Goal: Task Accomplishment & Management: Manage account settings

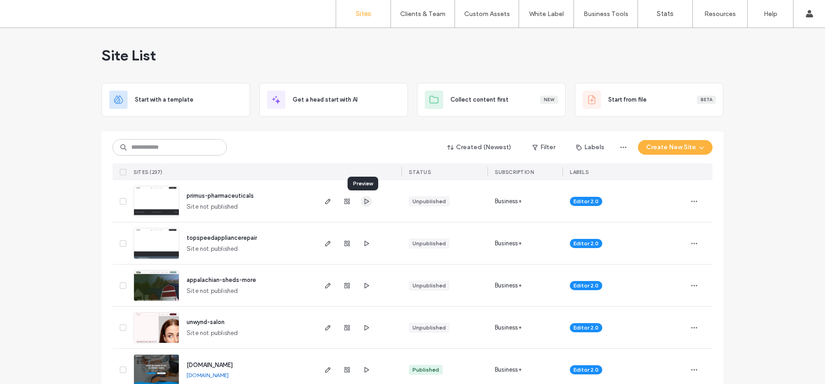
click at [365, 200] on use "button" at bounding box center [367, 200] width 5 height 5
click at [410, 76] on label "Team Permissions" at bounding box center [422, 75] width 49 height 7
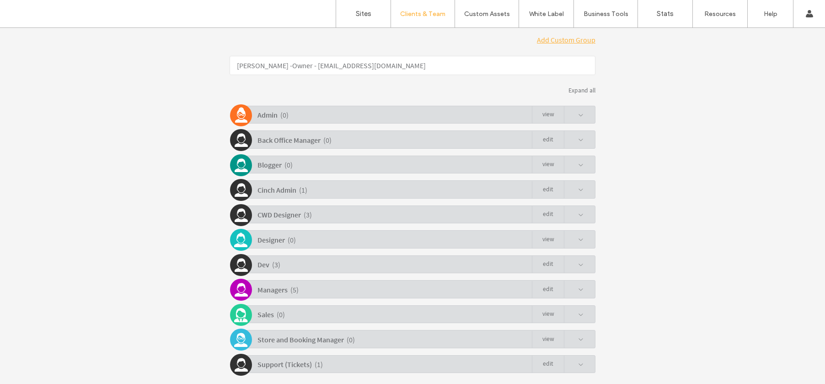
scroll to position [199, 0]
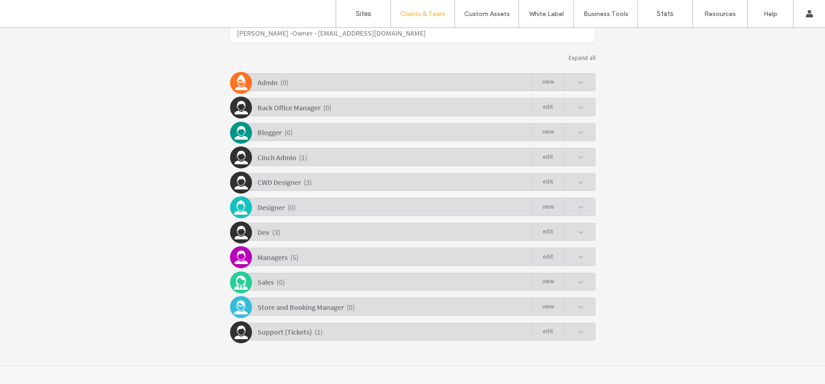
click at [349, 325] on div "Support (Tickets) ( 1 ) Edit" at bounding box center [414, 331] width 361 height 18
click at [536, 333] on link "Edit" at bounding box center [548, 331] width 32 height 17
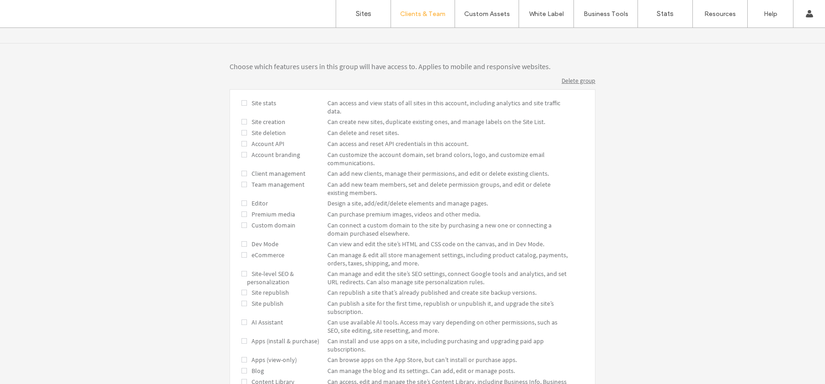
click at [251, 278] on span "Site-level SEO & personalization" at bounding box center [270, 277] width 47 height 16
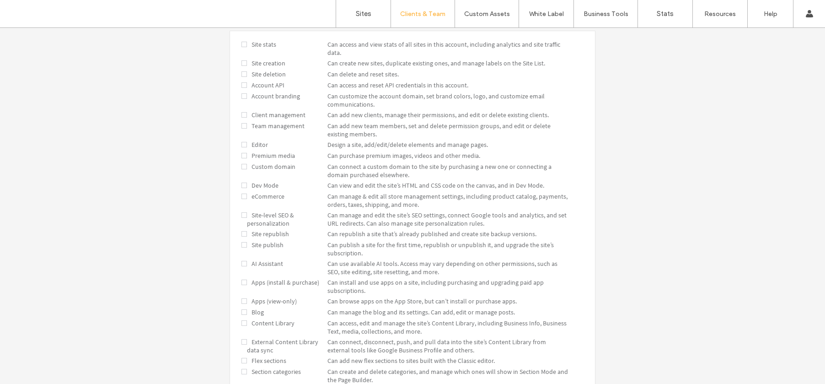
scroll to position [381, 0]
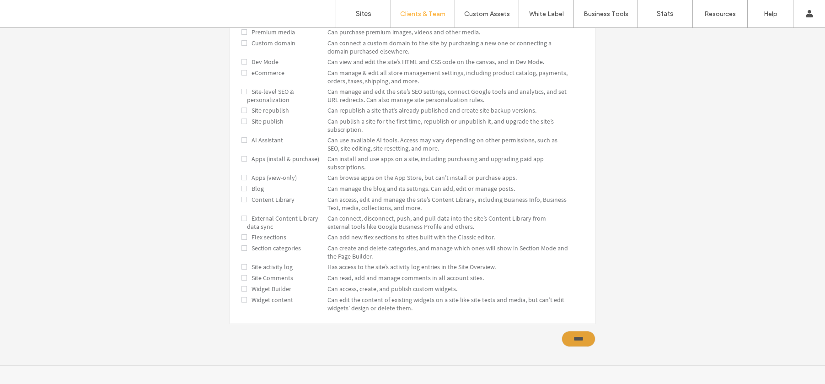
click at [569, 343] on input "****" at bounding box center [579, 339] width 34 height 16
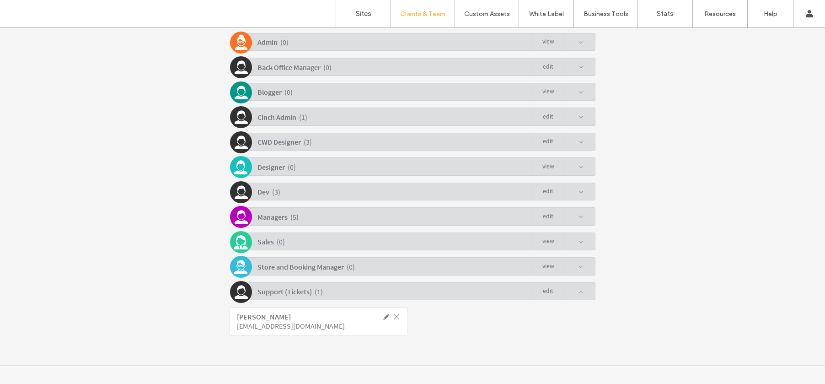
scroll to position [239, 0]
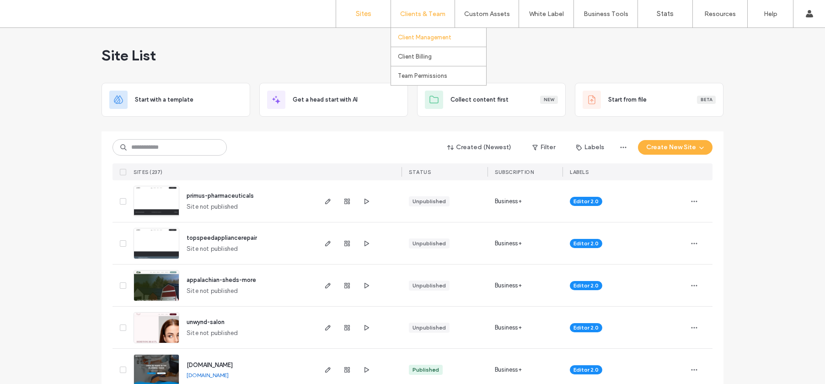
click at [422, 42] on link "Client Management" at bounding box center [442, 37] width 88 height 19
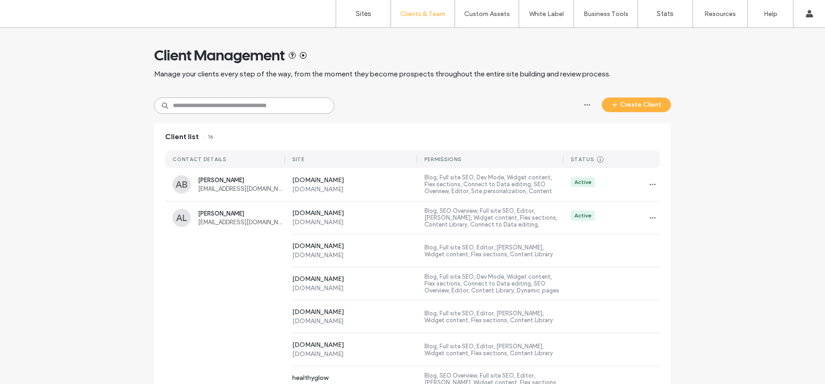
click at [252, 104] on input at bounding box center [244, 105] width 180 height 16
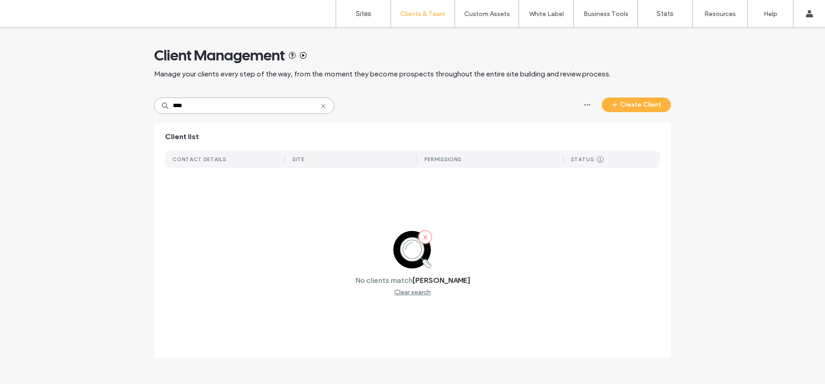
click at [252, 104] on input "****" at bounding box center [244, 105] width 180 height 16
type input "****"
click at [325, 108] on icon at bounding box center [323, 105] width 7 height 7
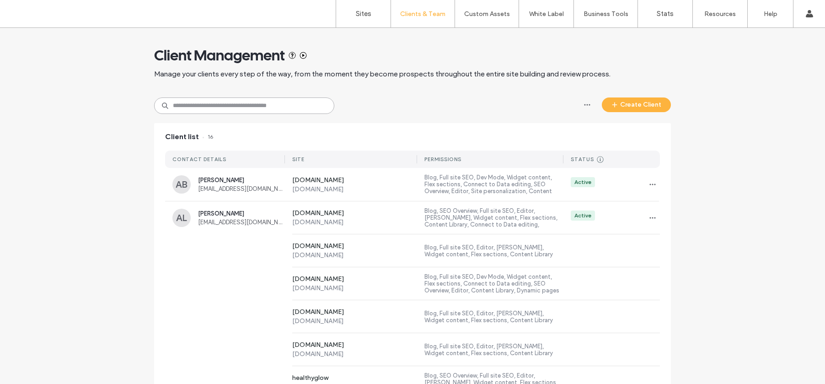
click at [314, 107] on input at bounding box center [244, 105] width 180 height 16
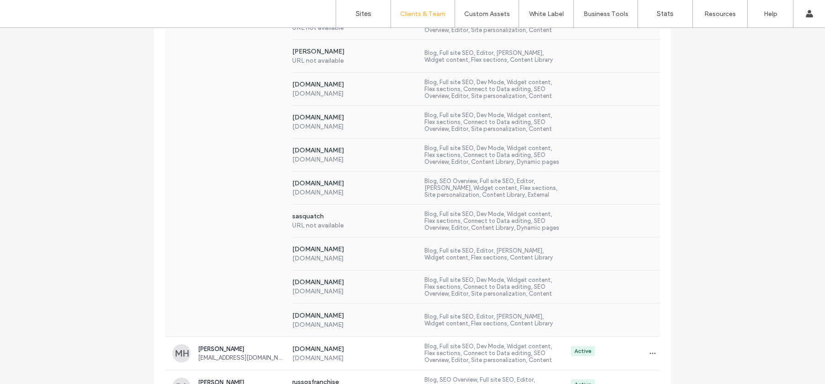
scroll to position [394, 0]
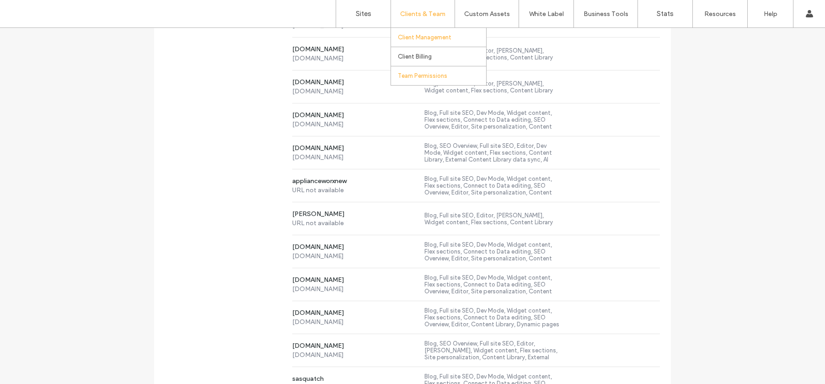
click at [410, 72] on label "Team Permissions" at bounding box center [422, 75] width 49 height 7
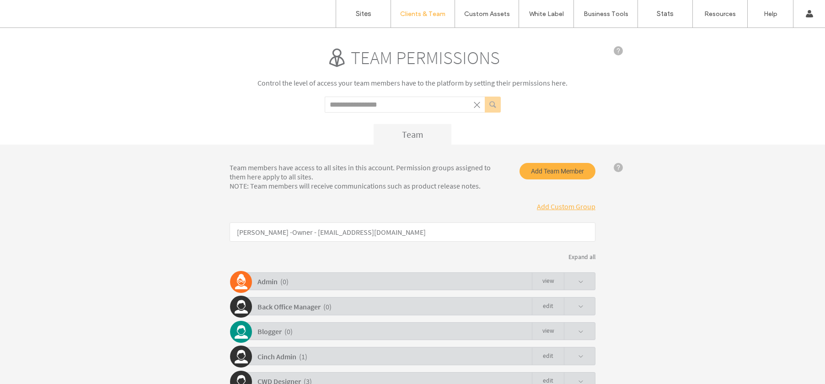
scroll to position [199, 0]
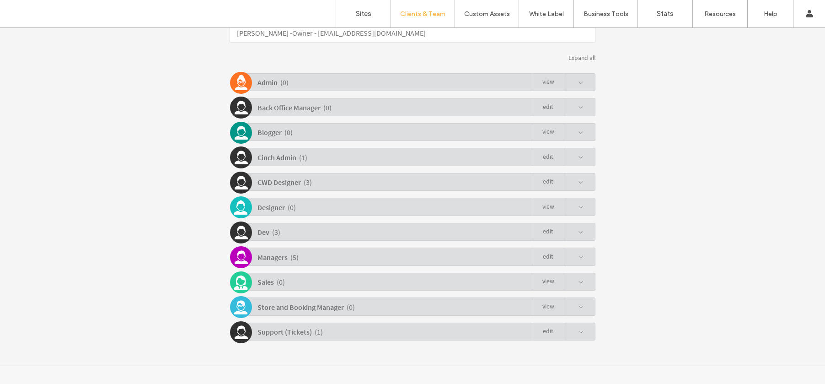
click at [368, 333] on div "Support (Tickets) ( 1 ) Edit" at bounding box center [414, 331] width 361 height 18
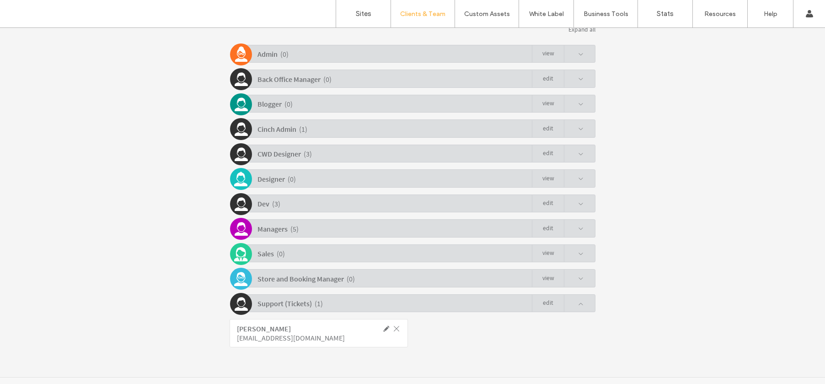
click at [553, 303] on link "Edit" at bounding box center [548, 303] width 32 height 17
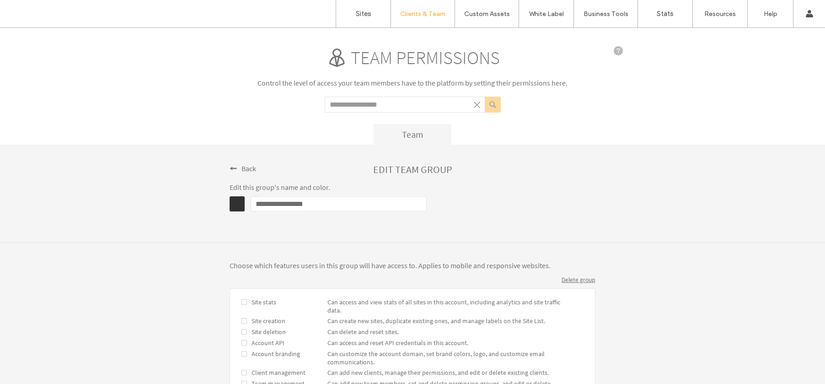
scroll to position [285, 0]
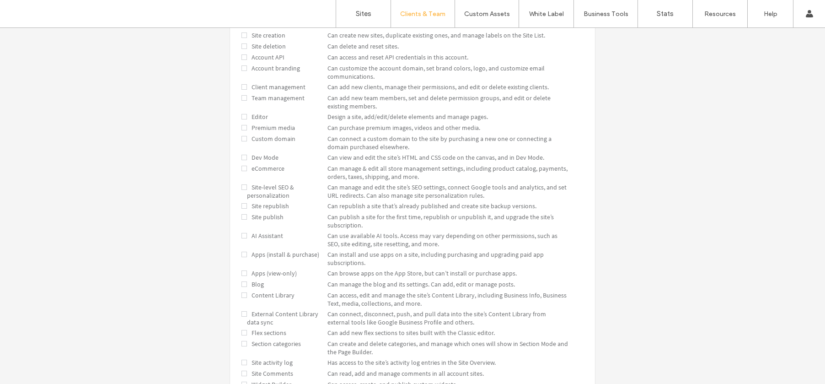
click at [242, 204] on span at bounding box center [244, 206] width 5 height 8
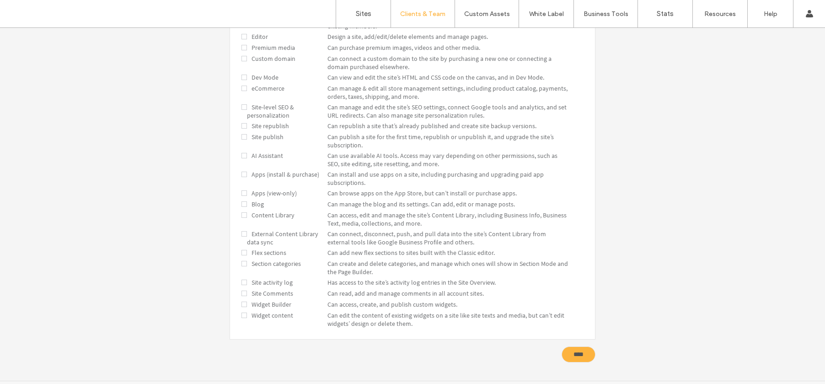
scroll to position [381, 0]
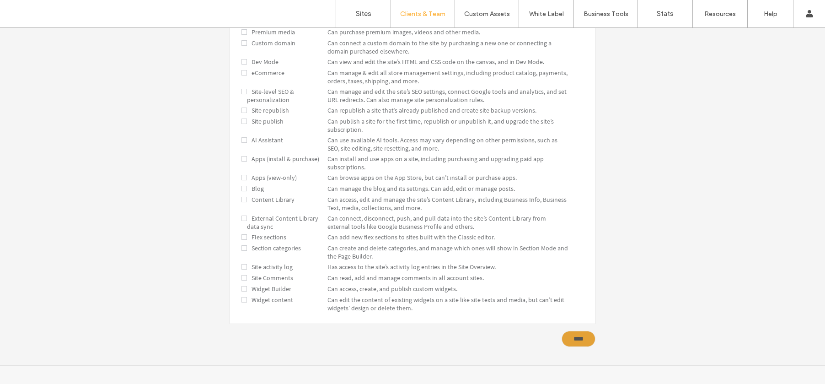
click at [573, 340] on input "****" at bounding box center [579, 339] width 34 height 16
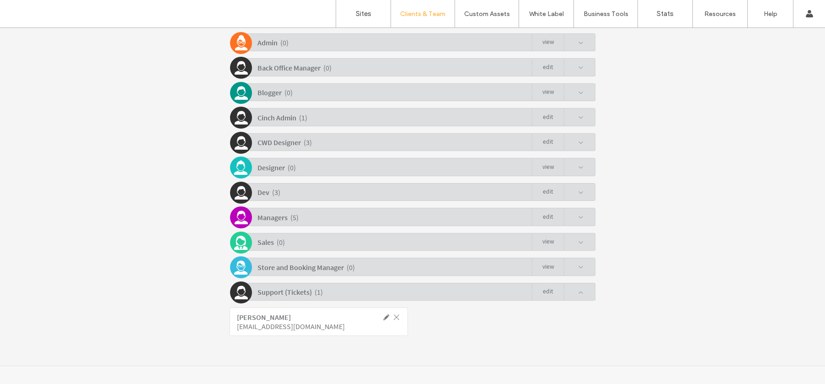
scroll to position [0, 0]
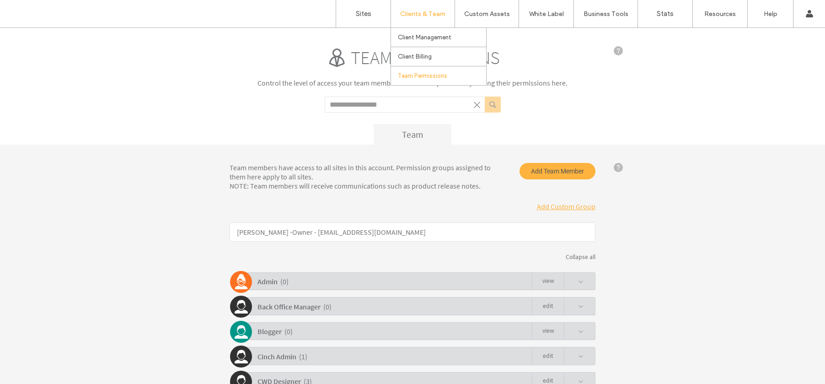
click at [410, 14] on label "Clients & Team" at bounding box center [422, 14] width 45 height 8
